Goal: Information Seeking & Learning: Check status

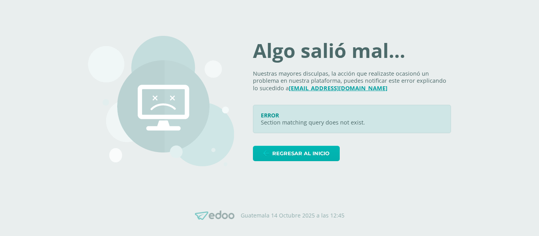
click at [269, 152] on icon at bounding box center [266, 153] width 6 height 7
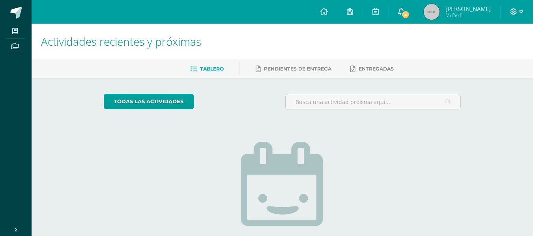
click at [404, 9] on icon at bounding box center [401, 11] width 6 height 7
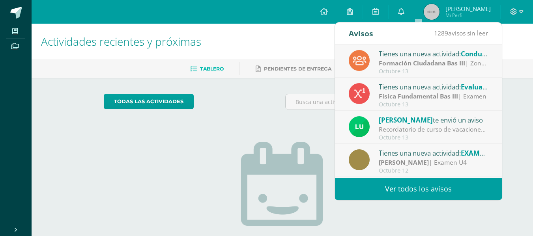
click at [275, 51] on h1 "Actividades recientes y próximas" at bounding box center [282, 42] width 482 height 36
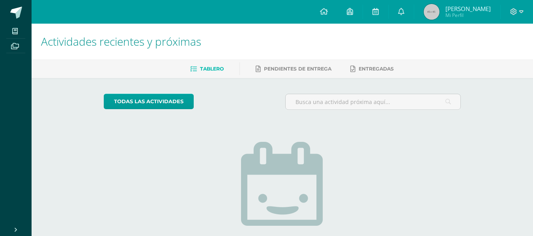
click at [439, 11] on img at bounding box center [432, 12] width 16 height 16
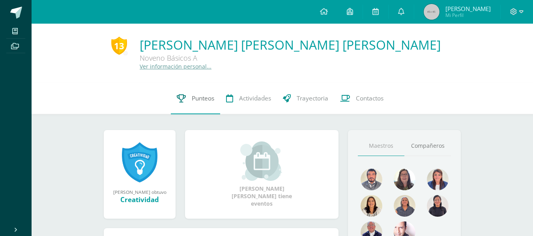
click at [188, 85] on link "Punteos" at bounding box center [195, 99] width 49 height 32
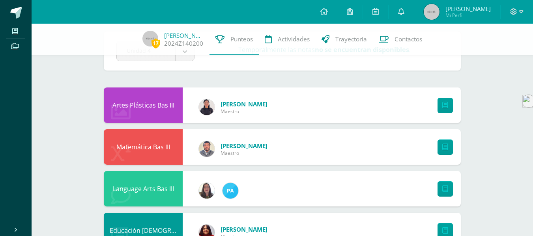
scroll to position [80, 0]
